Goal: Use online tool/utility: Utilize a website feature to perform a specific function

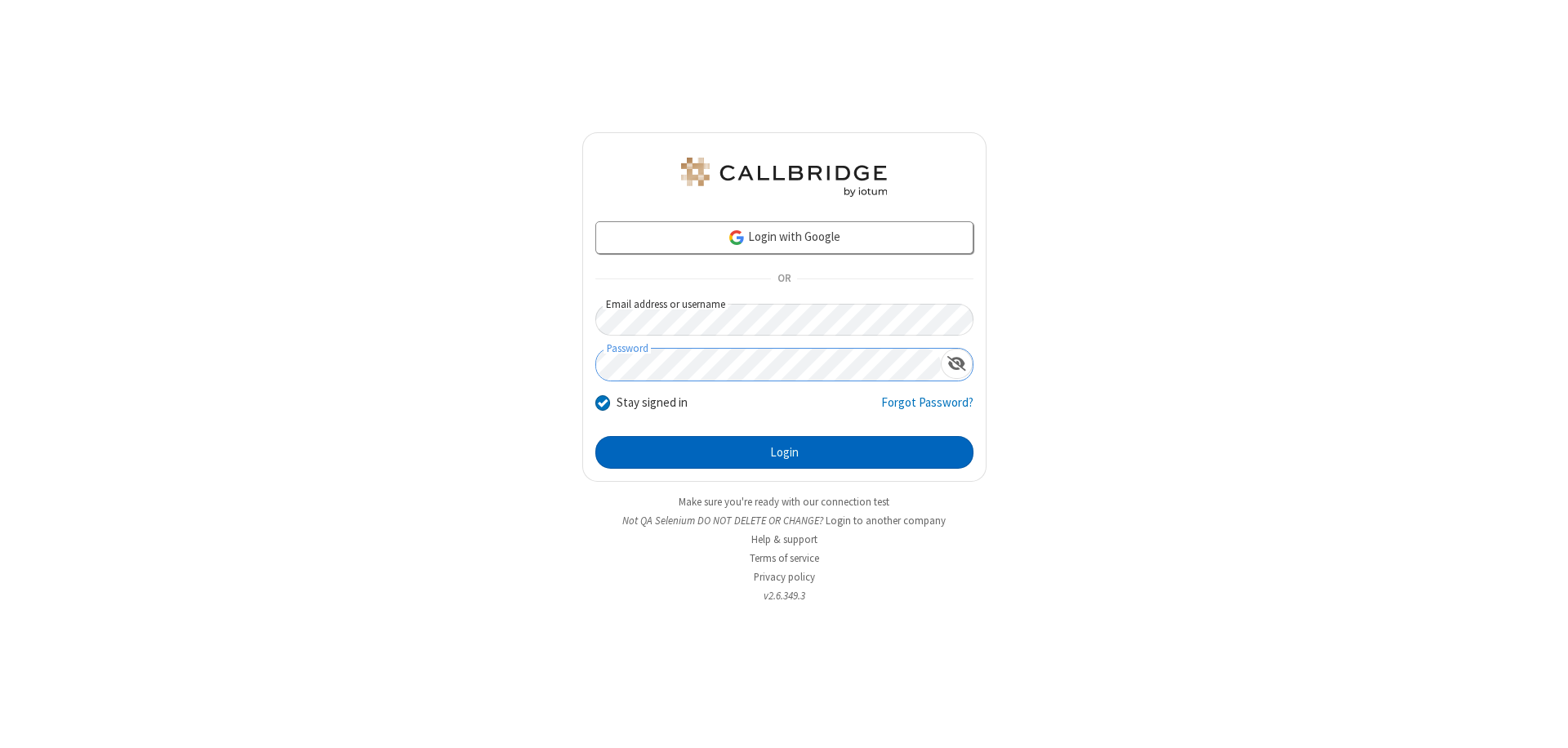
click at [784, 453] on button "Login" at bounding box center [784, 453] width 378 height 33
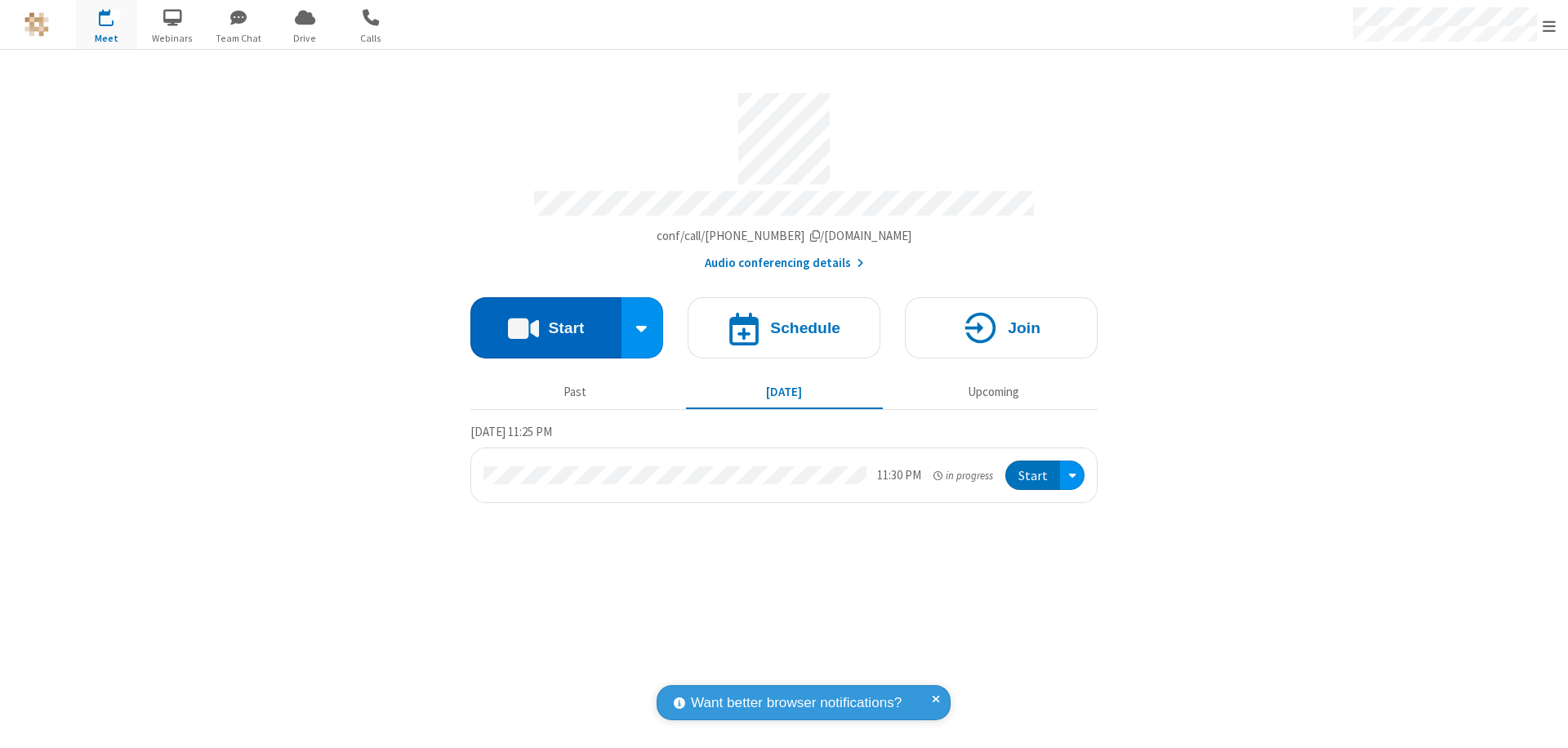
click at [545, 320] on button "Start" at bounding box center [546, 327] width 151 height 62
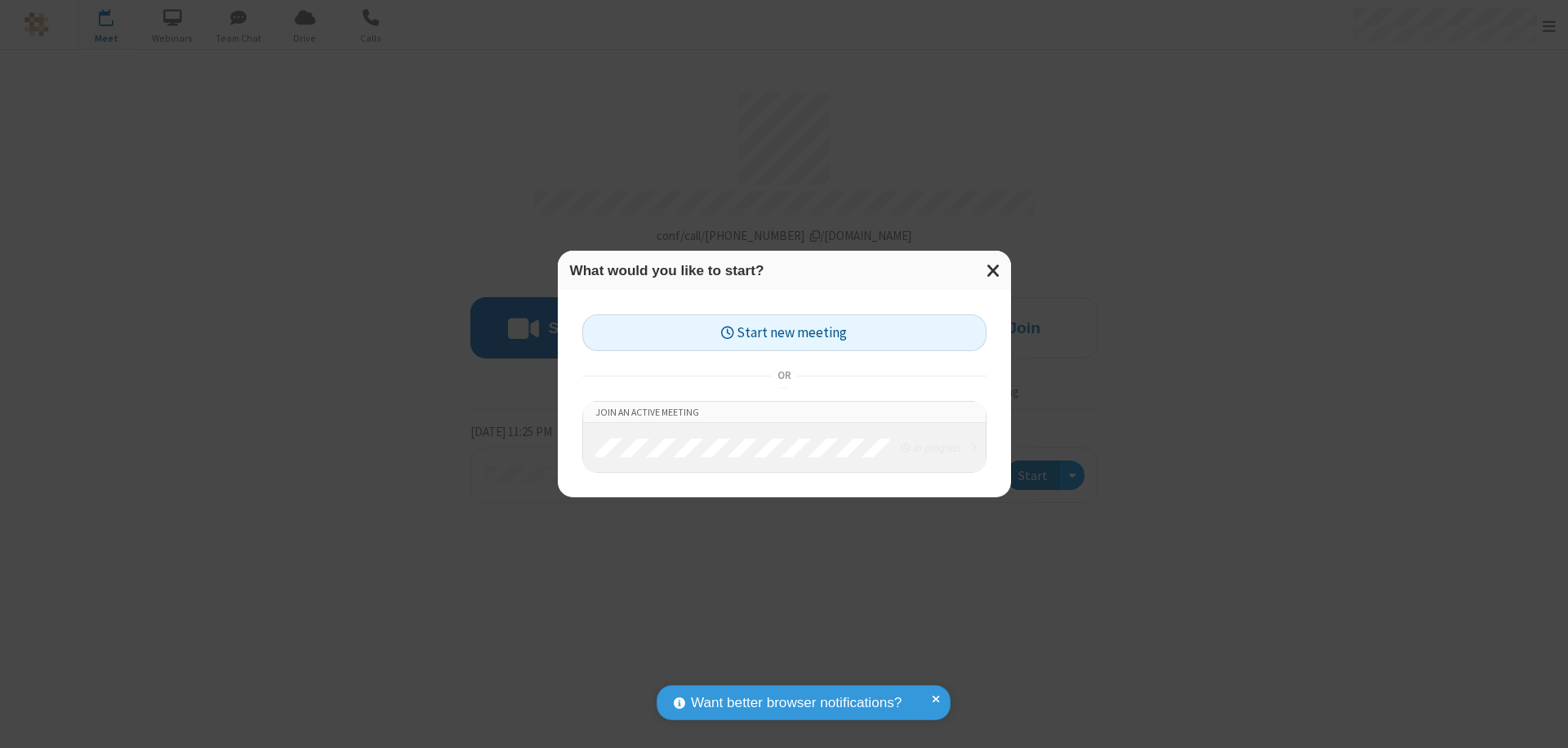
click at [784, 332] on button "Start new meeting" at bounding box center [784, 332] width 404 height 37
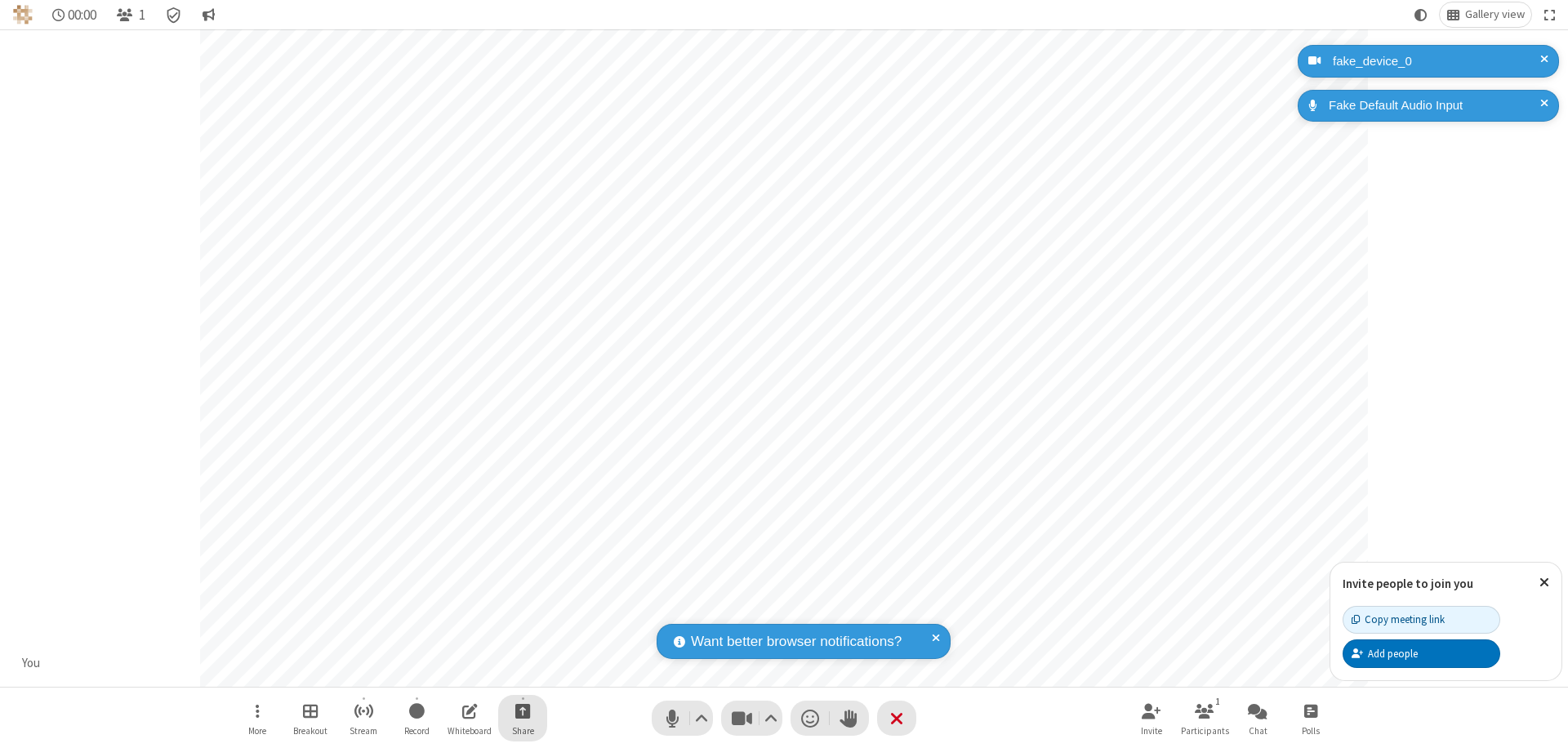
click at [522, 710] on span "Start sharing" at bounding box center [522, 710] width 16 height 21
click at [457, 643] on span "Present files & media" at bounding box center [457, 643] width 19 height 14
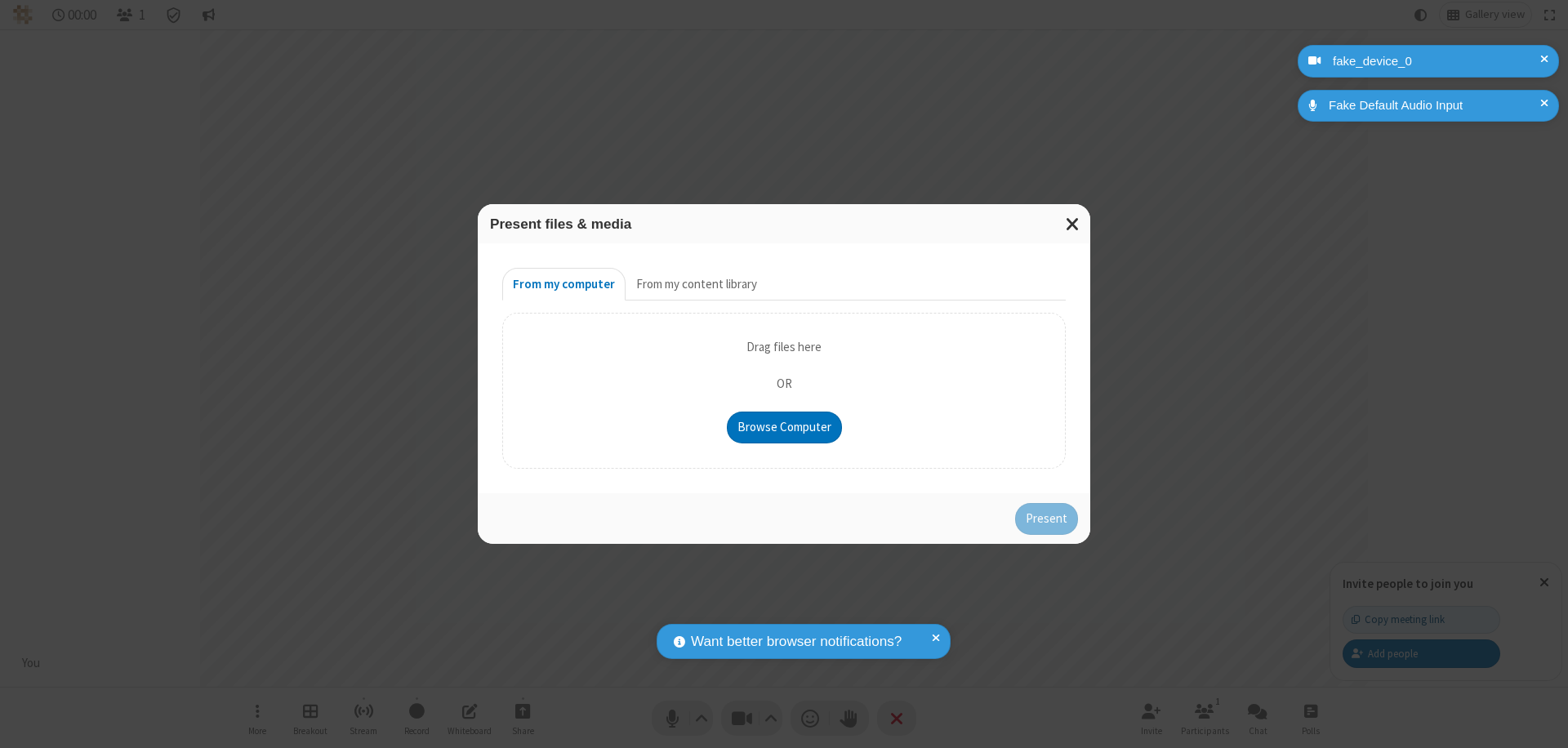
type input "C:\fakepath\doc_test.docx"
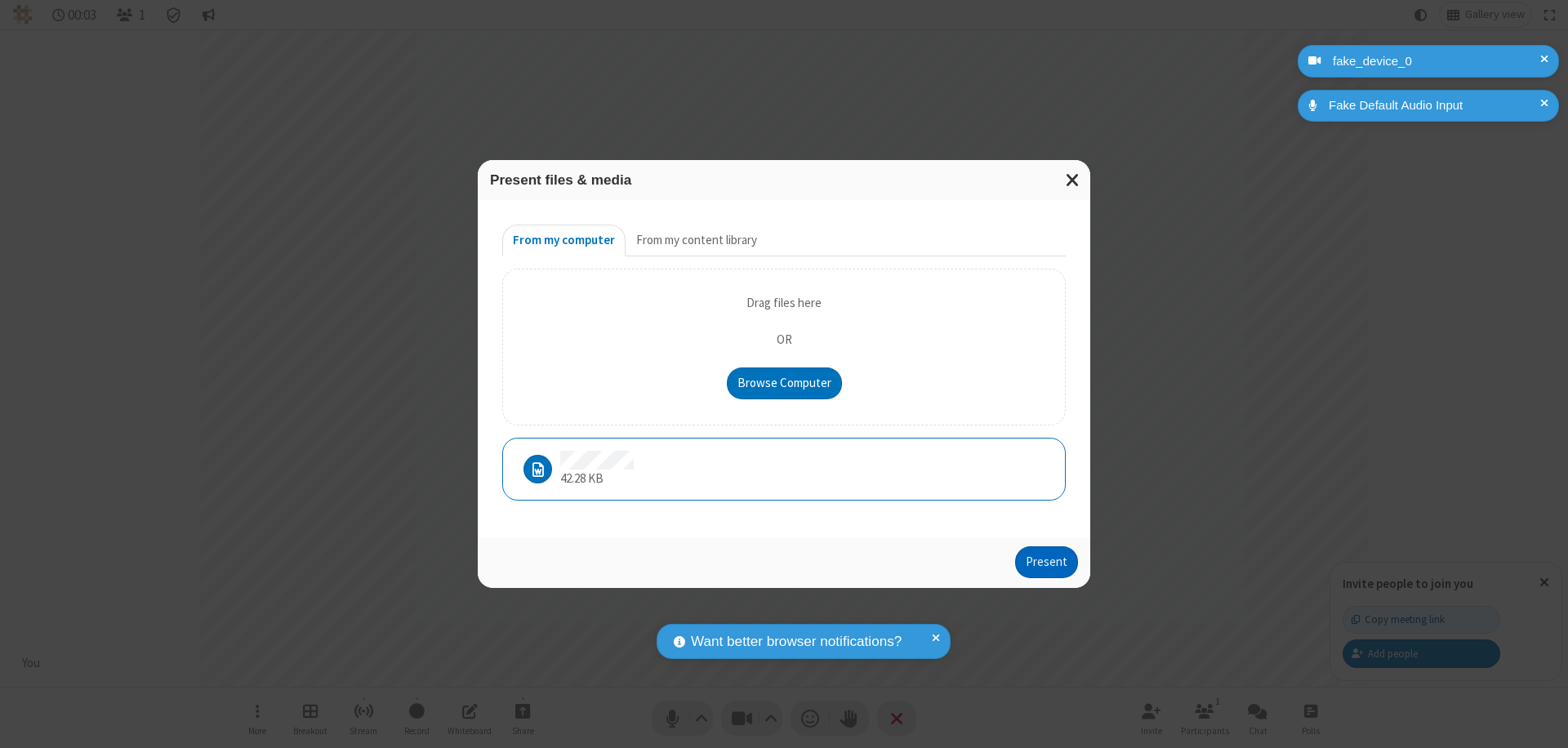
click at [1048, 562] on button "Present" at bounding box center [1046, 563] width 63 height 33
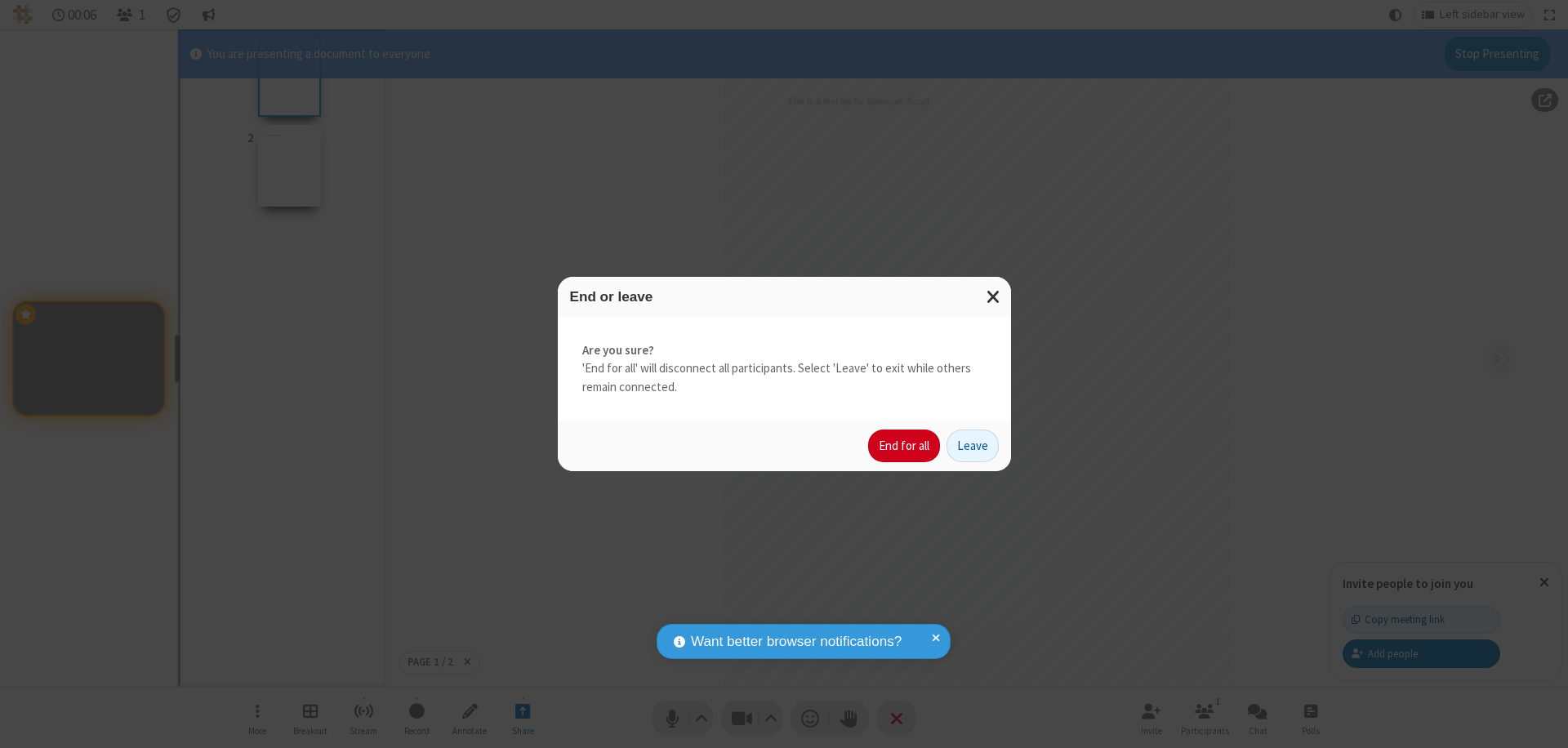
click at [905, 446] on button "End for all" at bounding box center [905, 446] width 72 height 33
